Goal: Learn about a topic: Learn about a topic

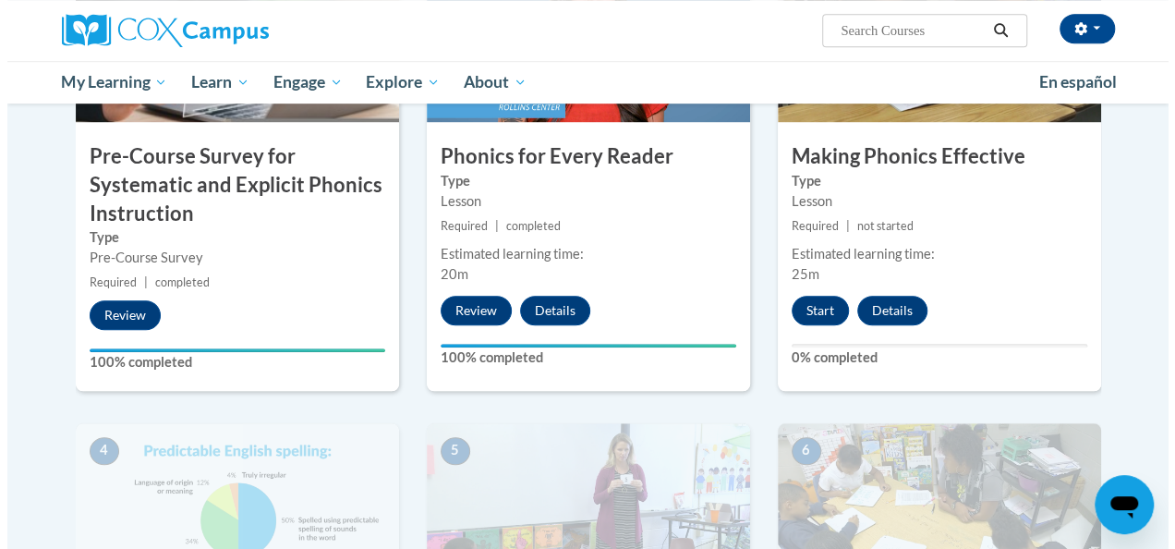
scroll to position [577, 0]
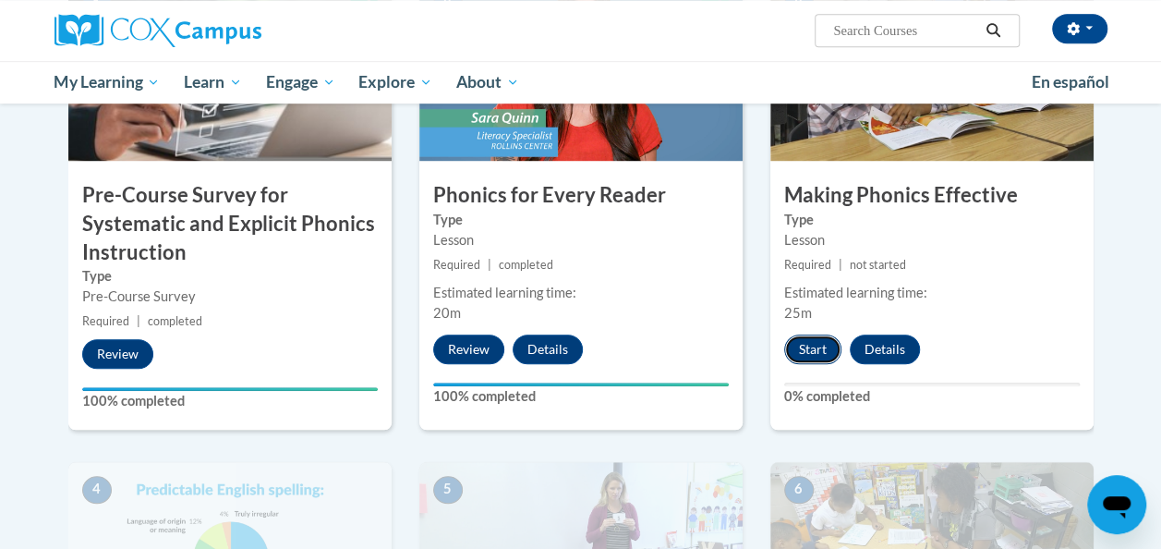
click at [808, 347] on button "Start" at bounding box center [812, 349] width 57 height 30
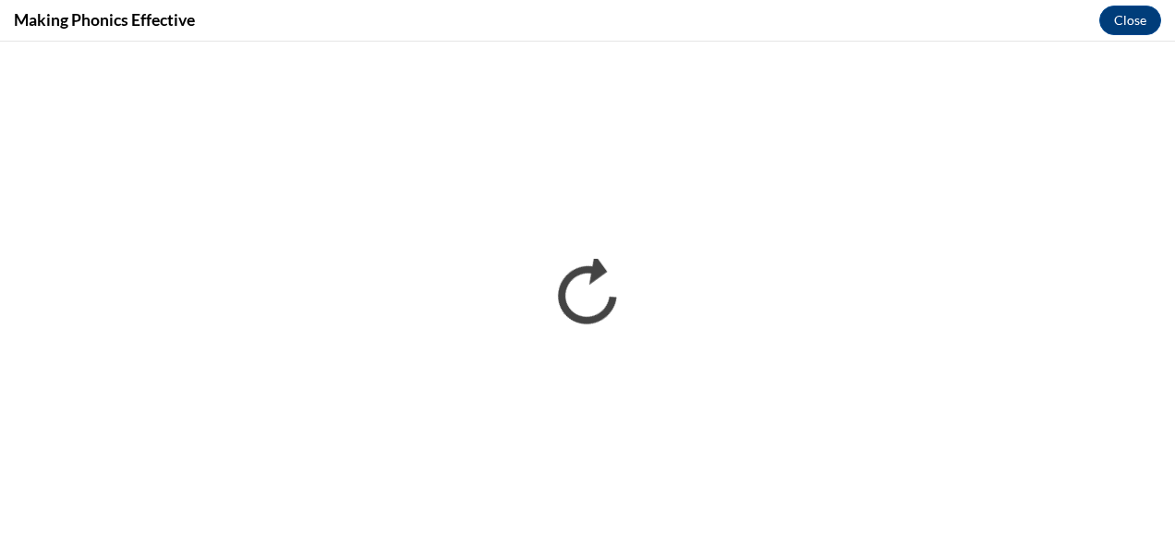
scroll to position [0, 0]
